Goal: Transaction & Acquisition: Purchase product/service

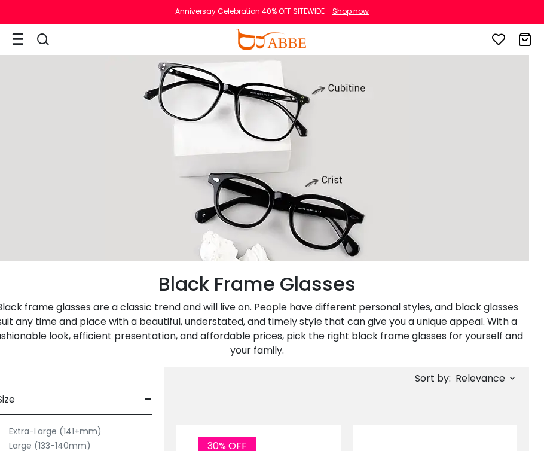
click at [265, 131] on img at bounding box center [257, 155] width 304 height 209
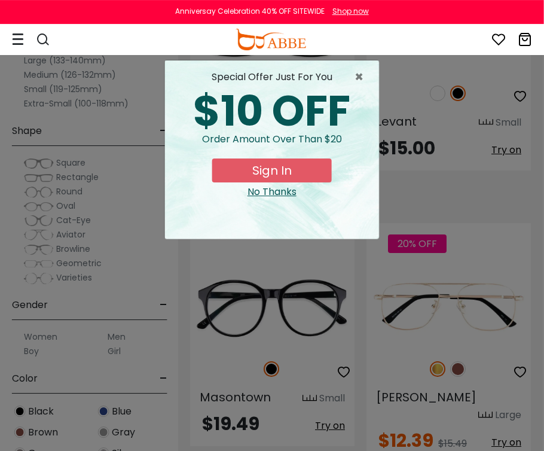
scroll to position [2624, 2]
click at [472, 189] on div "× special offer just for you $10 OFF Order amount over than $20 Sign In No Than…" at bounding box center [272, 225] width 544 height 451
click at [362, 78] on span "×" at bounding box center [362, 77] width 15 height 14
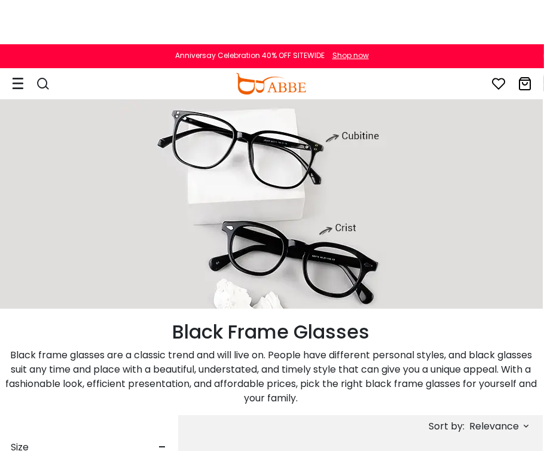
scroll to position [0, 2]
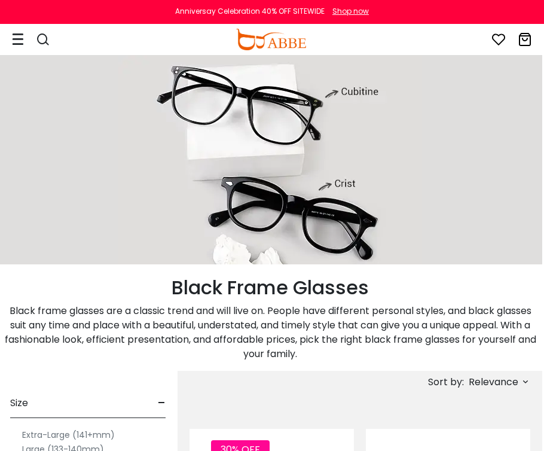
click at [279, 100] on img at bounding box center [270, 159] width 304 height 209
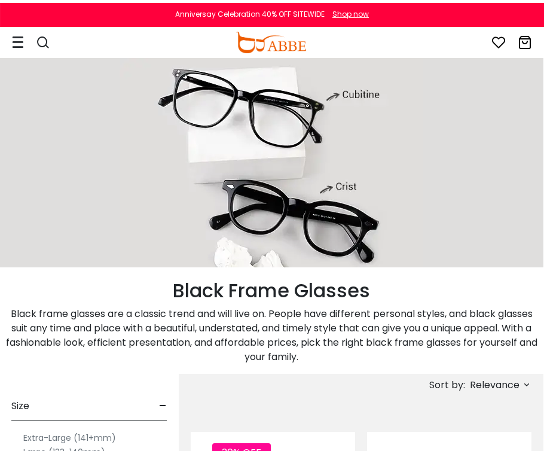
scroll to position [0, 1]
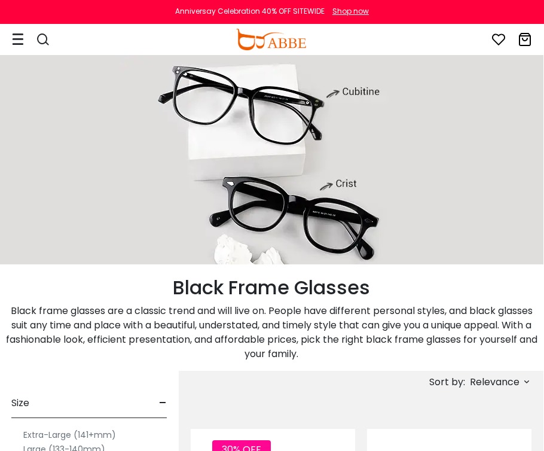
click at [259, 115] on img at bounding box center [272, 159] width 304 height 209
click at [39, 32] on div at bounding box center [43, 40] width 14 height 22
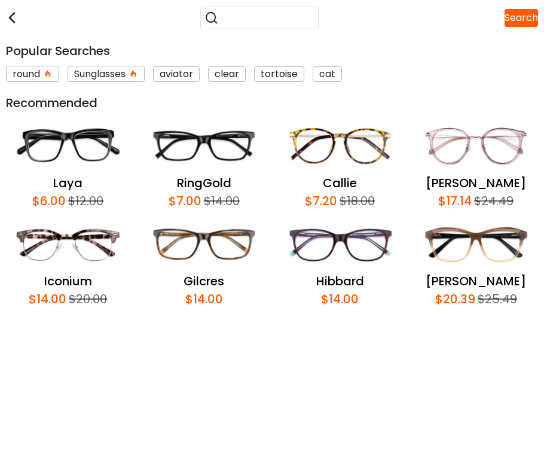
click at [258, 13] on input "search" at bounding box center [267, 18] width 96 height 22
type input "*******"
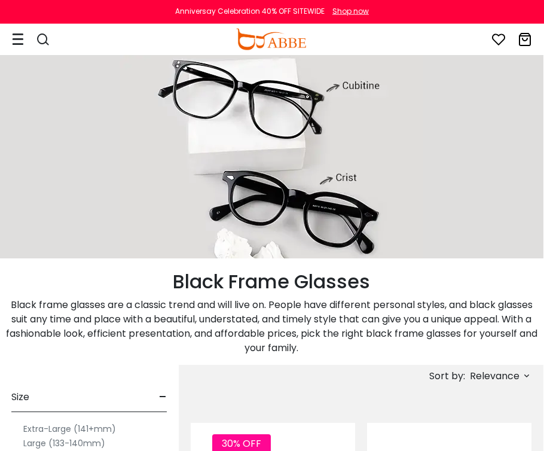
click at [45, 26] on div "0 0 Eyeglasses Women's Eyeglasses Men's Eyeglasses" at bounding box center [272, 39] width 520 height 31
click at [50, 27] on div "0 0 Eyeglasses Women's Eyeglasses Men's Eyeglasses" at bounding box center [272, 39] width 520 height 31
click at [47, 39] on icon at bounding box center [43, 39] width 14 height 14
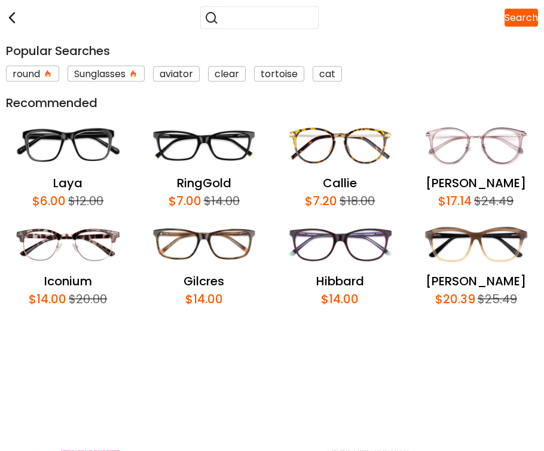
click at [279, 18] on input "search" at bounding box center [267, 18] width 96 height 22
type input "**********"
click at [23, 74] on div "round" at bounding box center [32, 74] width 53 height 16
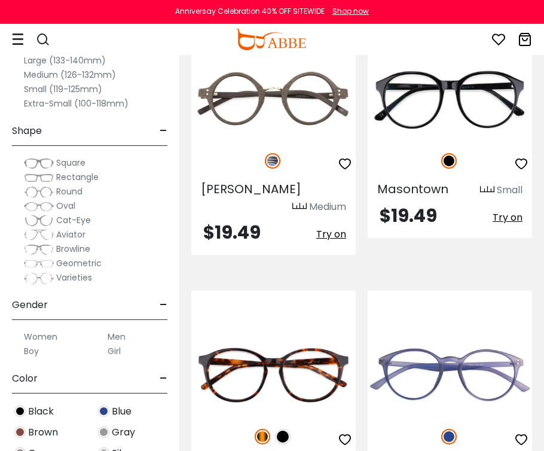
scroll to position [323, 0]
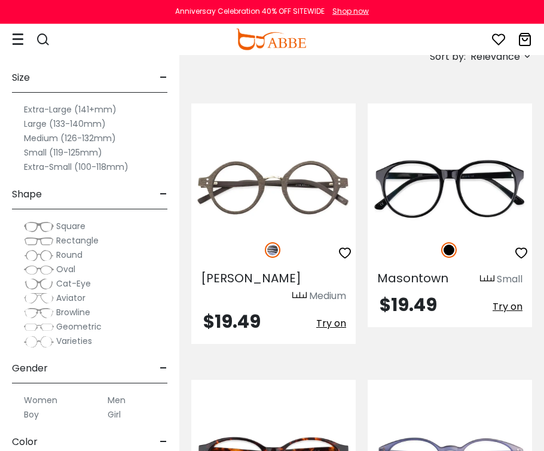
click at [45, 44] on icon at bounding box center [43, 39] width 14 height 14
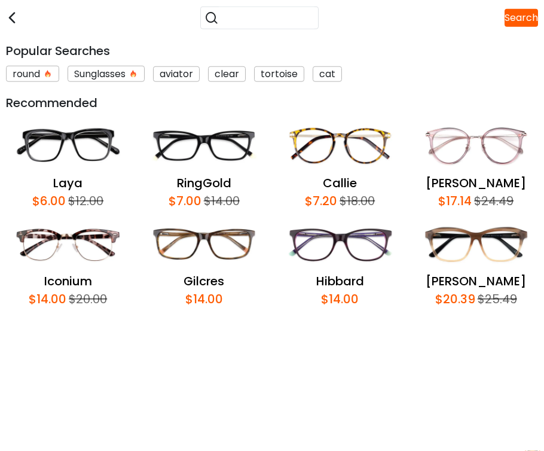
click at [293, 20] on input "search" at bounding box center [267, 18] width 96 height 22
type input "**********"
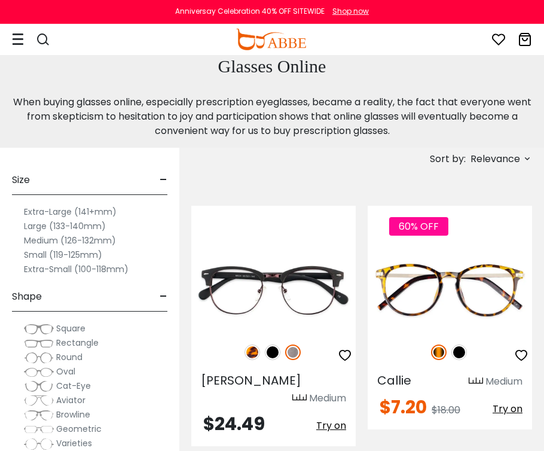
scroll to position [221, 0]
click at [0, 0] on img at bounding box center [0, 0] width 0 height 0
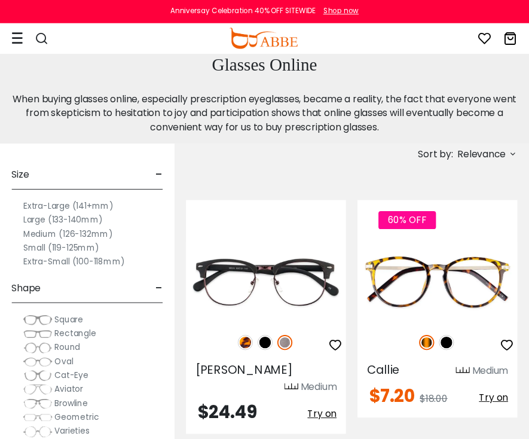
scroll to position [266, 1]
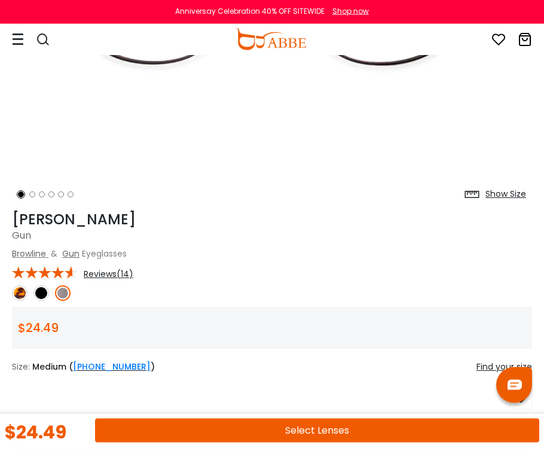
scroll to position [316, 0]
click at [45, 278] on div at bounding box center [42, 273] width 60 height 18
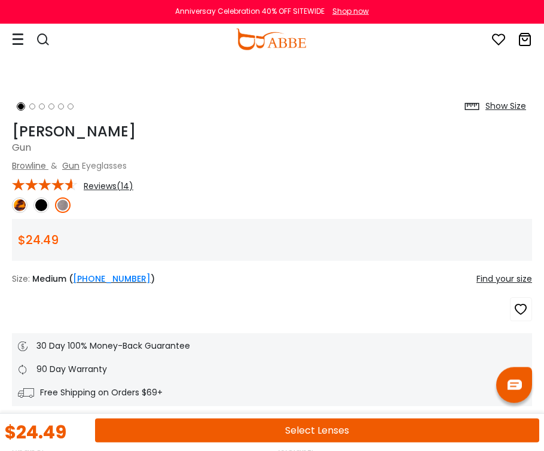
scroll to position [406, 0]
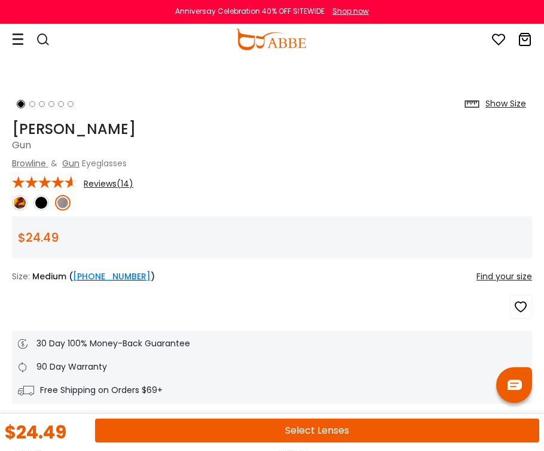
click at [42, 188] on div at bounding box center [42, 182] width 60 height 18
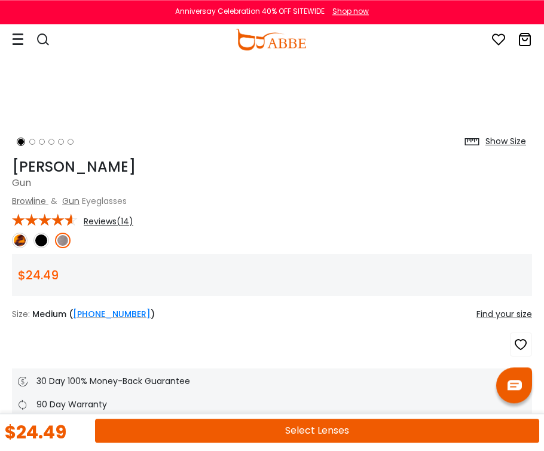
scroll to position [389, 0]
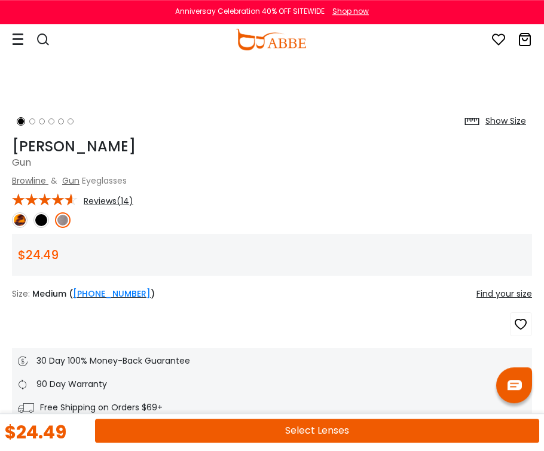
click at [94, 193] on div "*** Reviews(14)" at bounding box center [272, 199] width 520 height 16
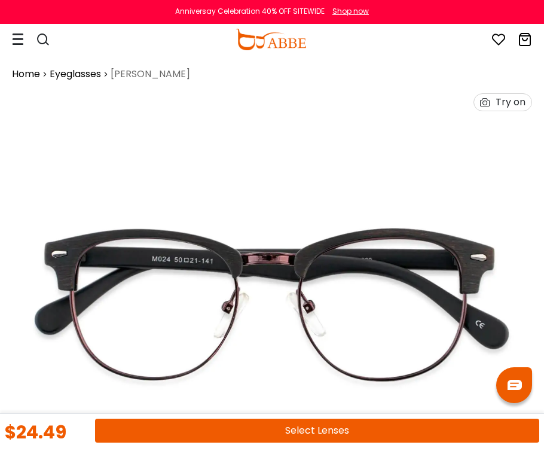
click at [120, 207] on img at bounding box center [272, 303] width 520 height 433
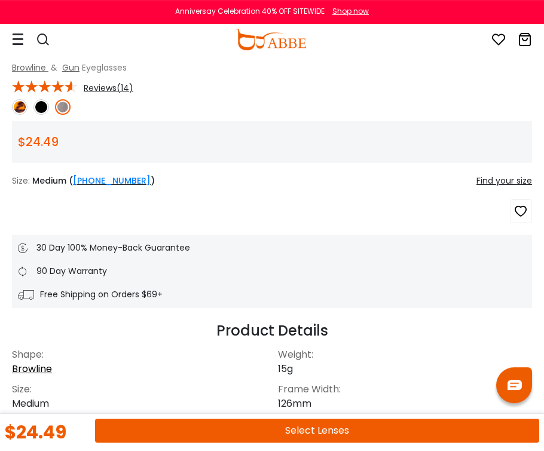
scroll to position [499, 0]
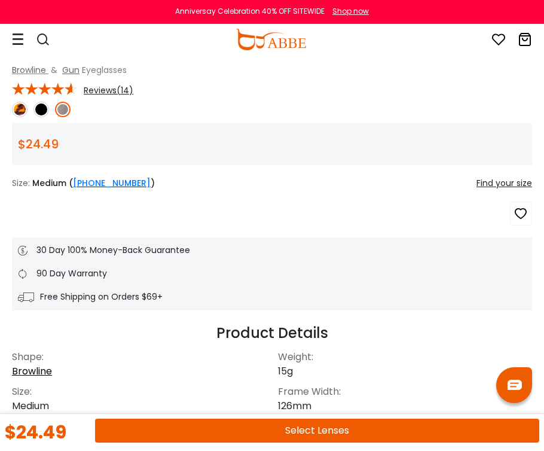
click at [120, 96] on div "Chad Gun Browline & Gun Eyeglasses *** Reviews(14) $24.49" at bounding box center [272, 169] width 520 height 283
click at [117, 92] on span "Reviews(14)" at bounding box center [109, 90] width 50 height 11
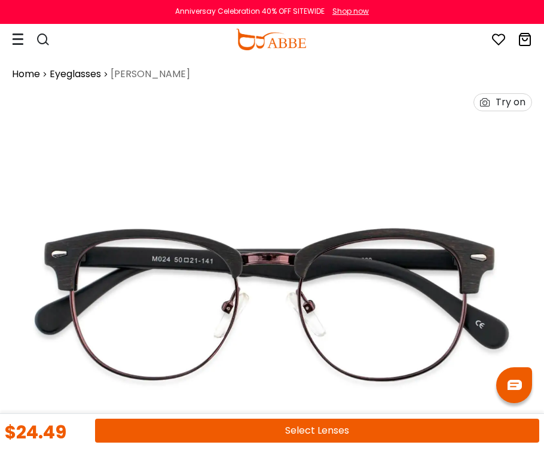
click at [117, 92] on div "Try on" at bounding box center [272, 102] width 532 height 30
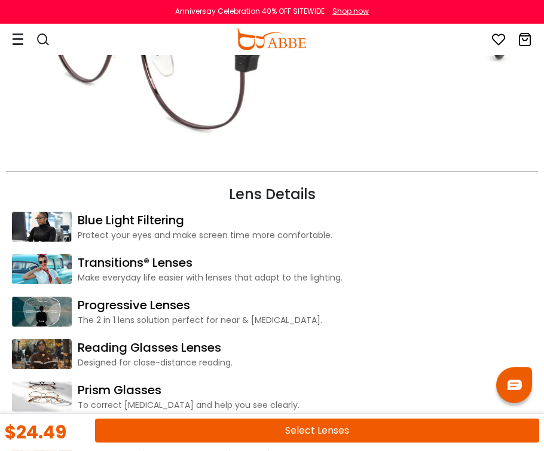
scroll to position [1526, 0]
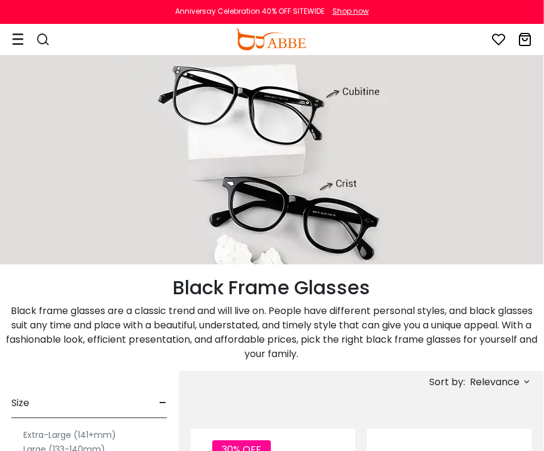
scroll to position [0, 1]
